Goal: Transaction & Acquisition: Purchase product/service

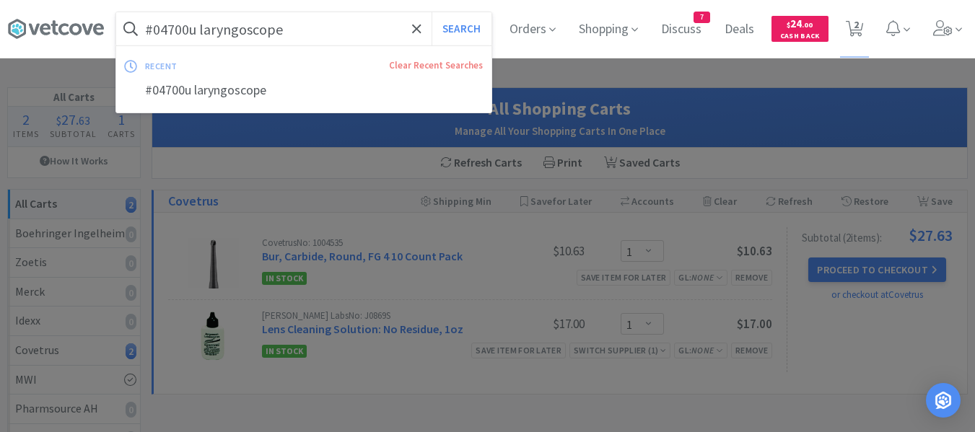
select select "1"
click at [284, 29] on input "#04700u laryngoscope" at bounding box center [303, 28] width 375 height 33
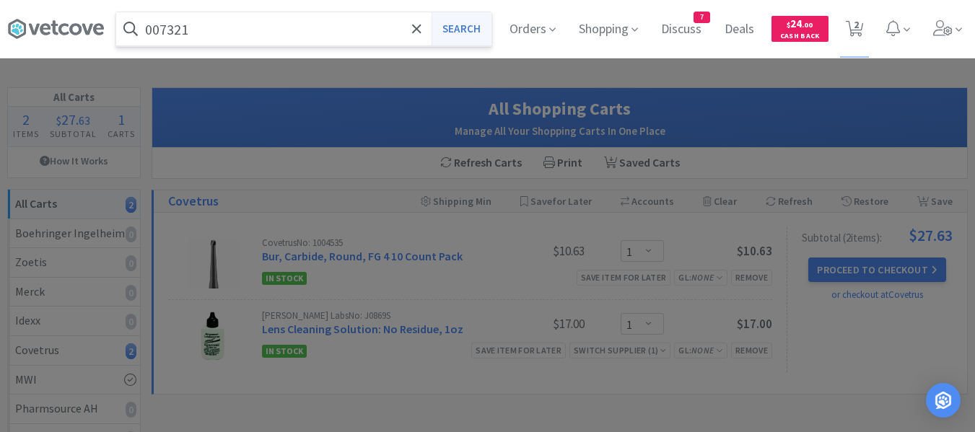
type input "007321"
click at [453, 40] on button "Search" at bounding box center [462, 28] width 60 height 33
select select "1"
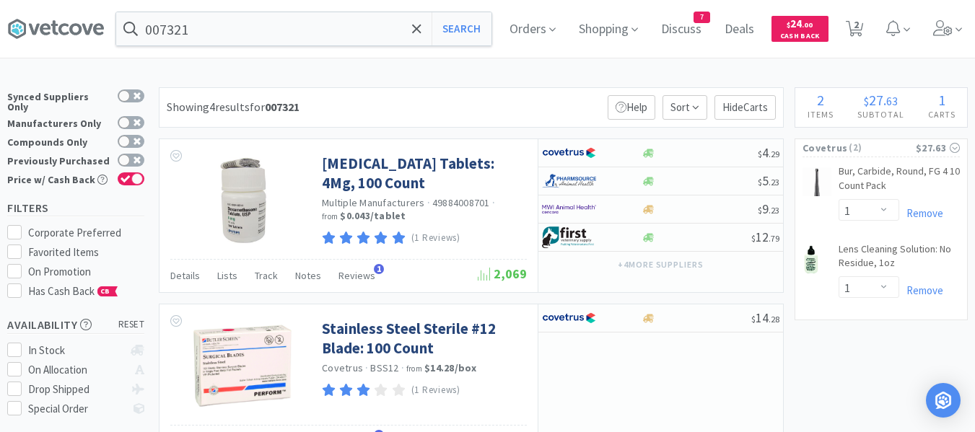
scroll to position [72, 0]
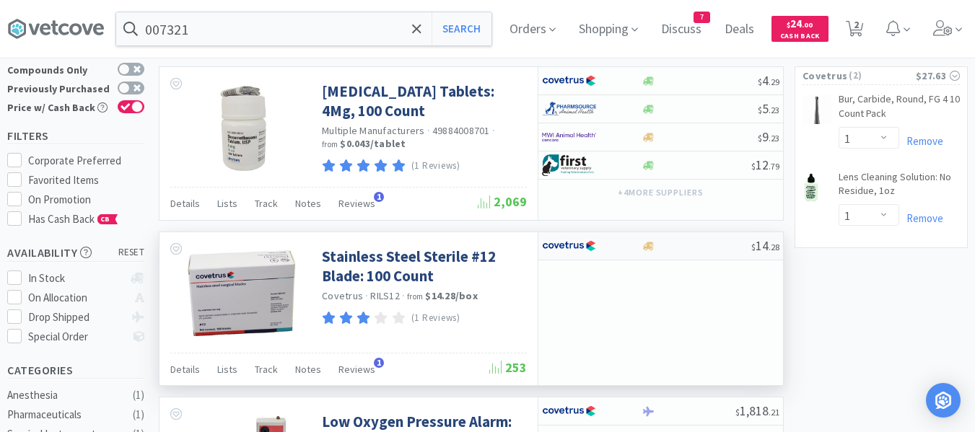
click at [690, 248] on div at bounding box center [696, 246] width 110 height 11
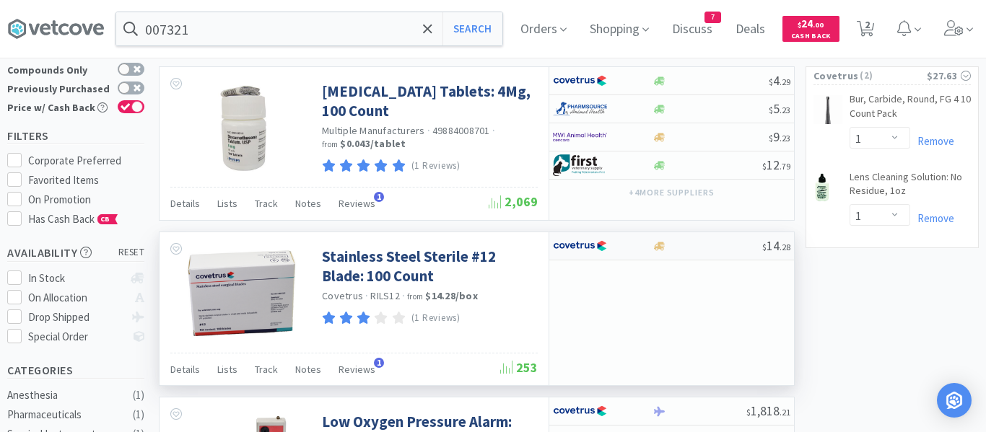
select select "1"
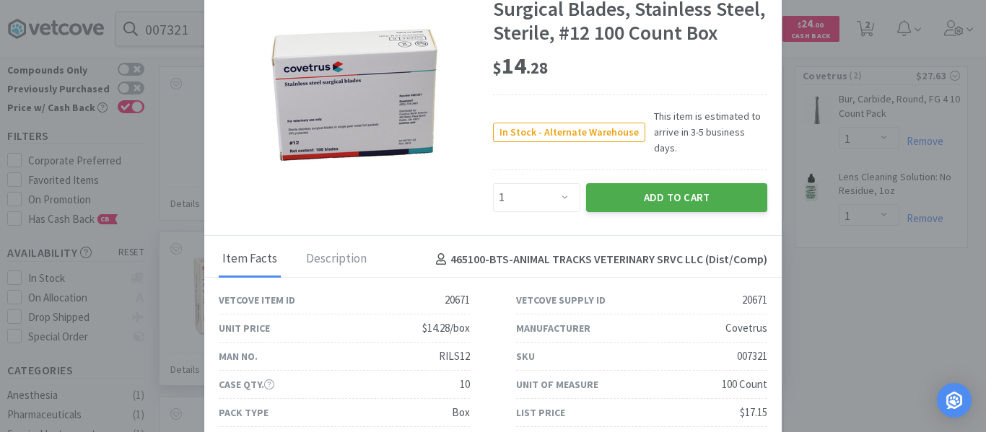
click at [648, 184] on button "Add to Cart" at bounding box center [676, 197] width 181 height 29
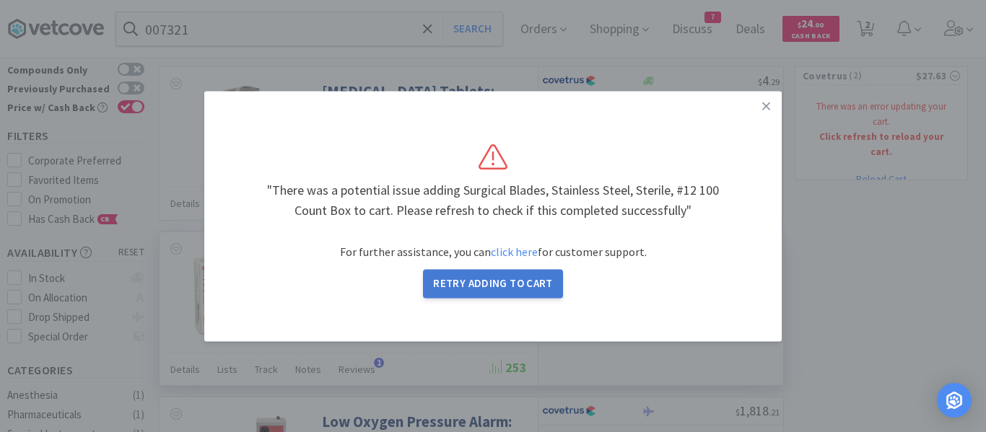
select select "1"
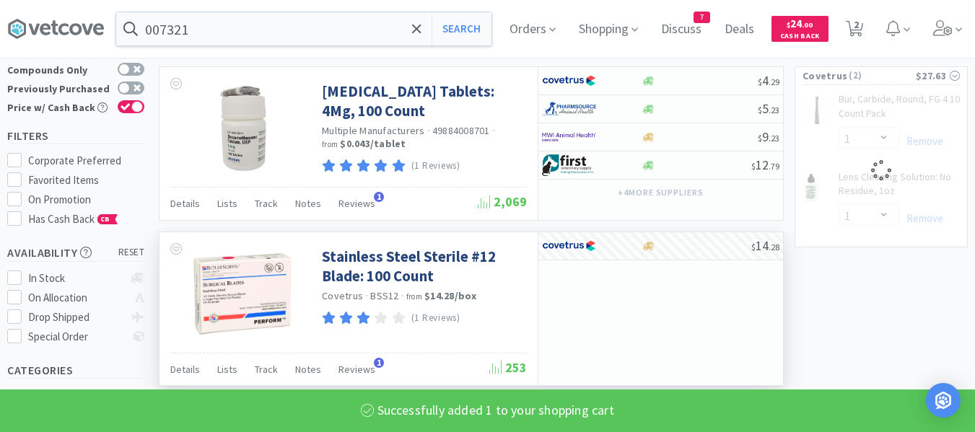
select select "1"
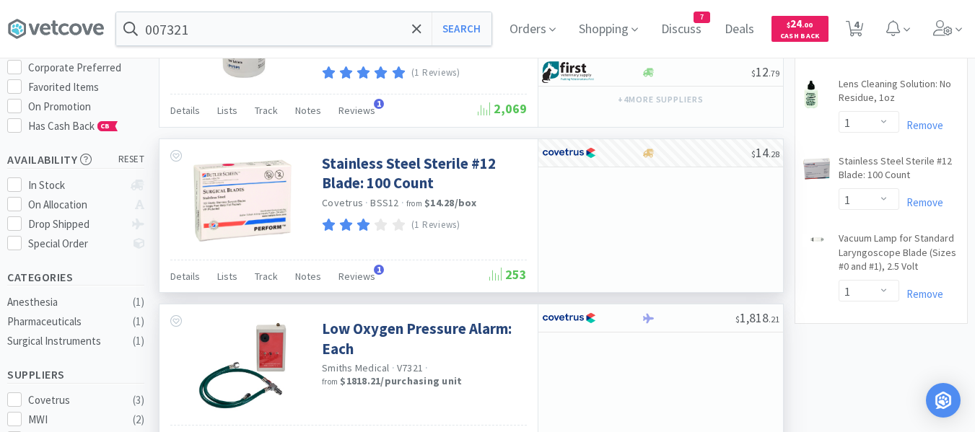
scroll to position [0, 0]
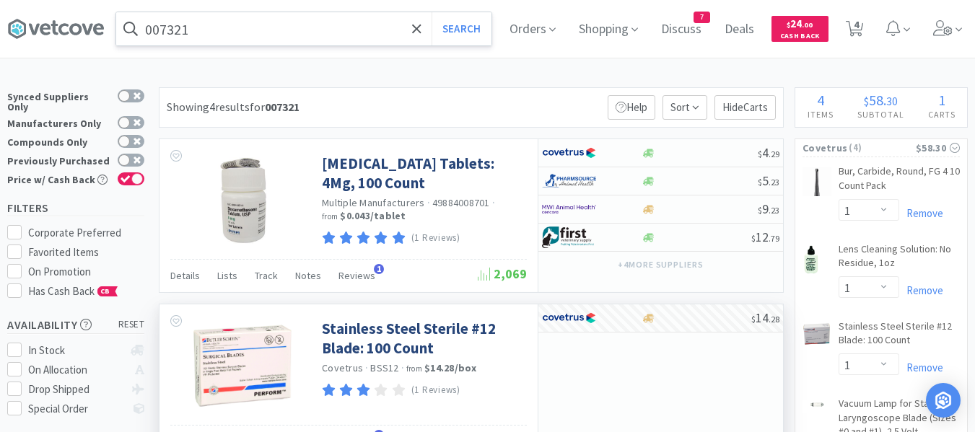
click at [255, 34] on input "007321" at bounding box center [303, 28] width 375 height 33
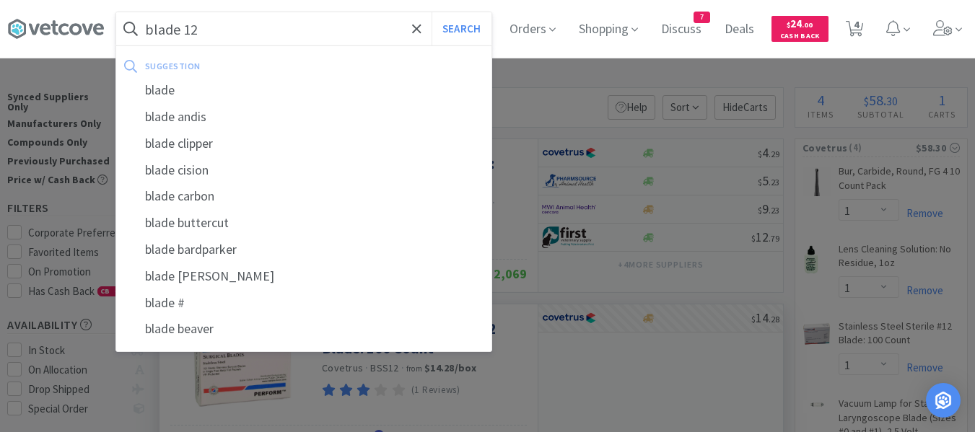
type input "blade 12"
click at [432, 12] on button "Search" at bounding box center [462, 28] width 60 height 33
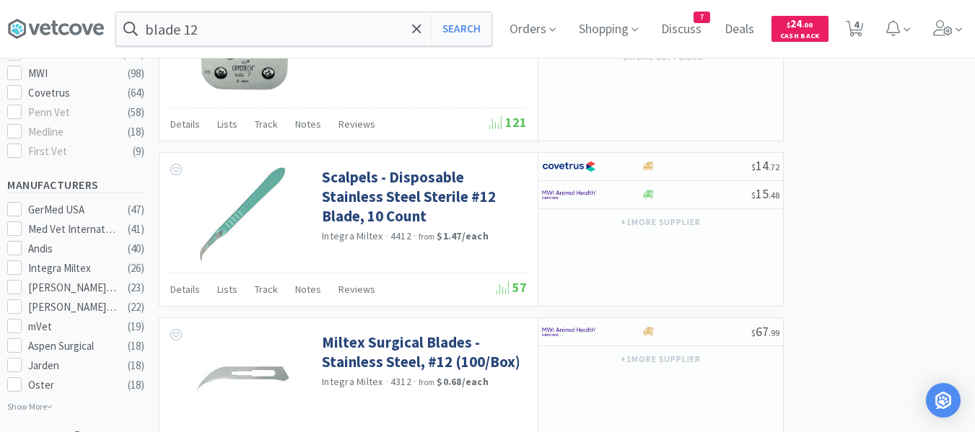
scroll to position [650, 0]
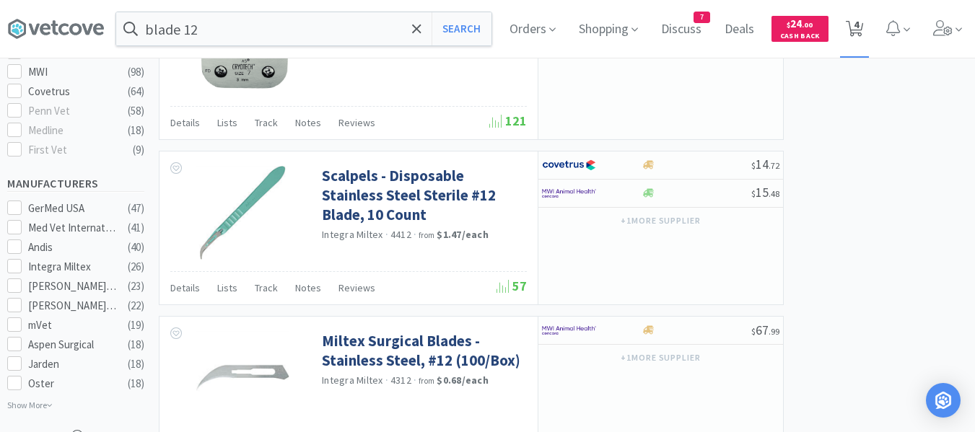
click at [864, 37] on span "4" at bounding box center [855, 29] width 18 height 20
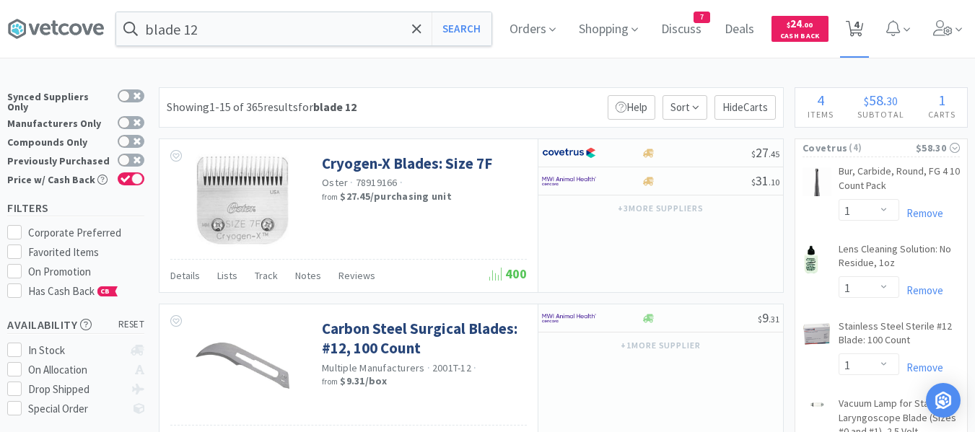
select select "1"
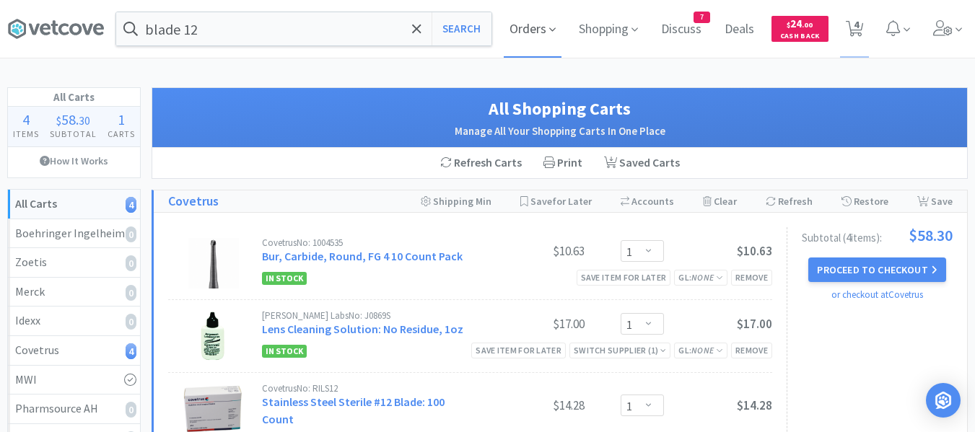
click at [541, 39] on span "Orders" at bounding box center [533, 29] width 58 height 58
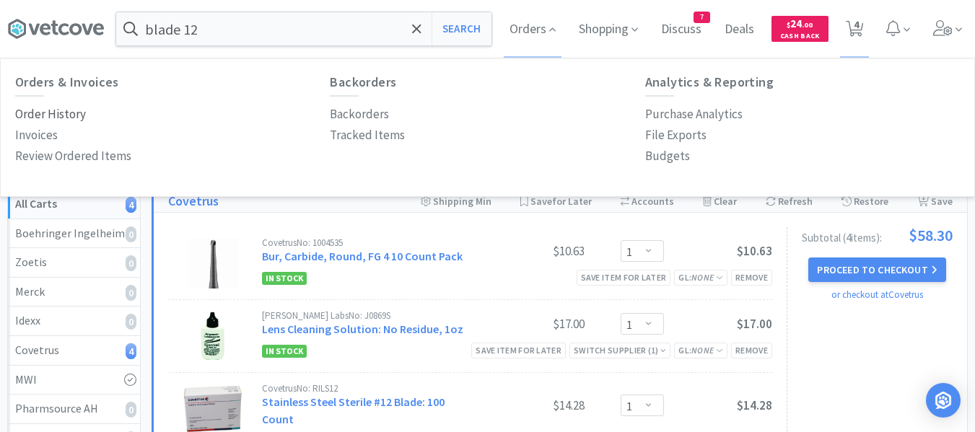
click at [38, 111] on p "Order History" at bounding box center [50, 114] width 71 height 19
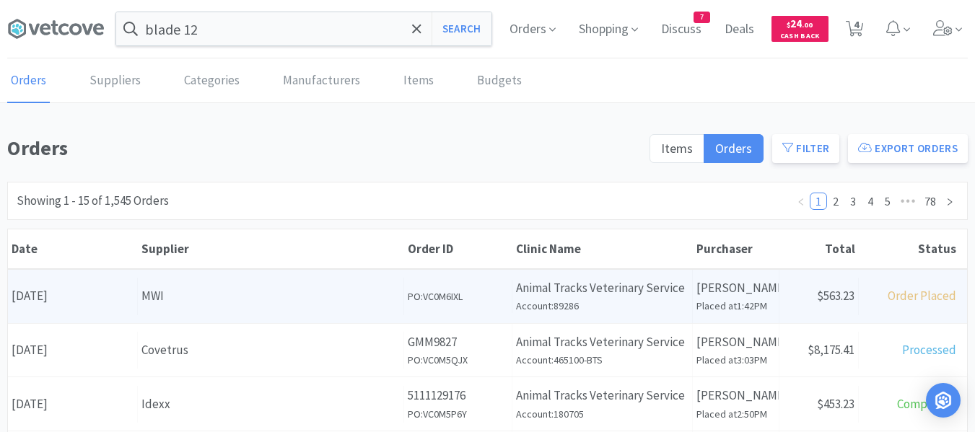
click at [218, 305] on div "MWI" at bounding box center [271, 296] width 258 height 19
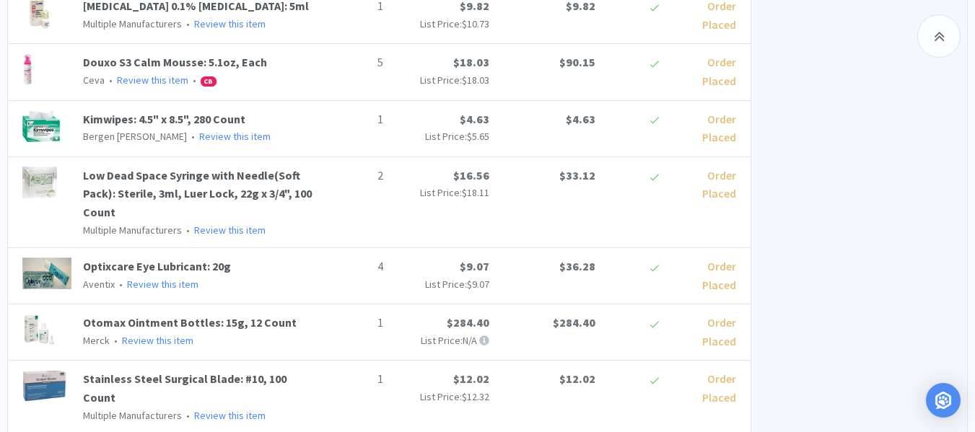
scroll to position [794, 0]
